Goal: Task Accomplishment & Management: Manage account settings

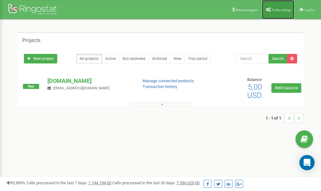
click at [278, 7] on link "Profile settings" at bounding box center [278, 9] width 32 height 19
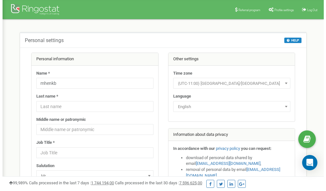
scroll to position [32, 0]
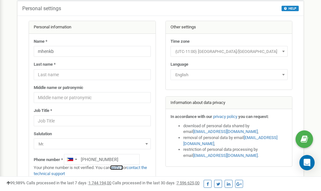
click at [119, 167] on link "verify it" at bounding box center [116, 167] width 13 height 5
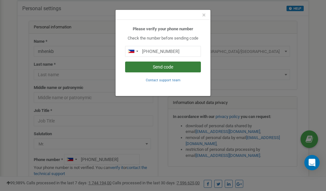
click at [165, 66] on button "Send code" at bounding box center [163, 66] width 76 height 11
